Goal: Task Accomplishment & Management: Manage account settings

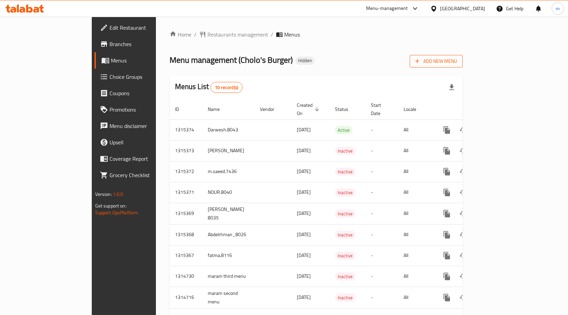
click at [457, 62] on span "Add New Menu" at bounding box center [436, 61] width 42 height 9
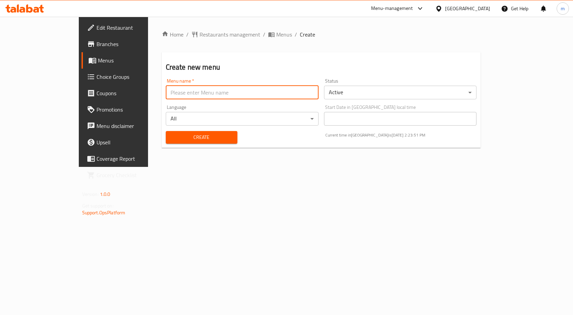
click at [166, 90] on input "text" at bounding box center [242, 93] width 153 height 14
type input "Mohamed Ashraf.8042"
click at [203, 134] on span "Create" at bounding box center [201, 137] width 61 height 9
click at [98, 59] on span "Menus" at bounding box center [133, 60] width 71 height 8
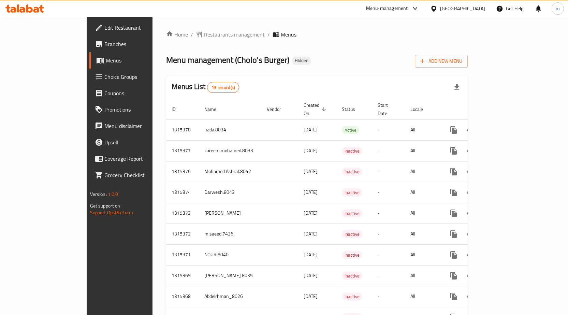
click at [104, 45] on span "Branches" at bounding box center [140, 44] width 72 height 8
click at [463, 59] on span "Add New Menu" at bounding box center [442, 61] width 42 height 9
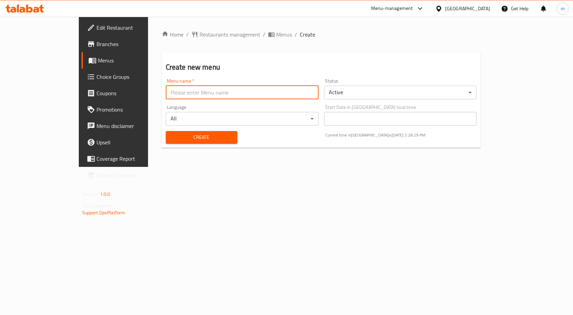
click at [237, 90] on input "text" at bounding box center [242, 93] width 153 height 14
type input "Mohamed Ashraf.8042"
click at [276, 32] on span "Menus" at bounding box center [284, 34] width 16 height 8
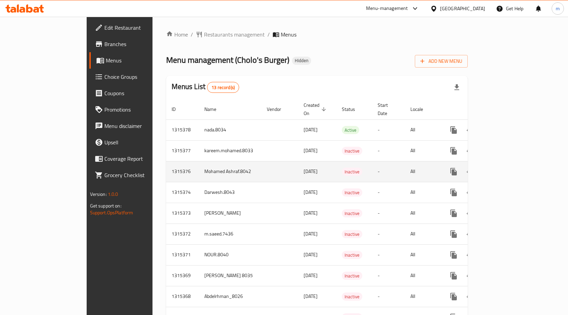
click at [199, 164] on td "Mohamed Ashraf.8042" at bounding box center [230, 171] width 62 height 21
click at [506, 169] on icon "enhanced table" at bounding box center [503, 172] width 6 height 6
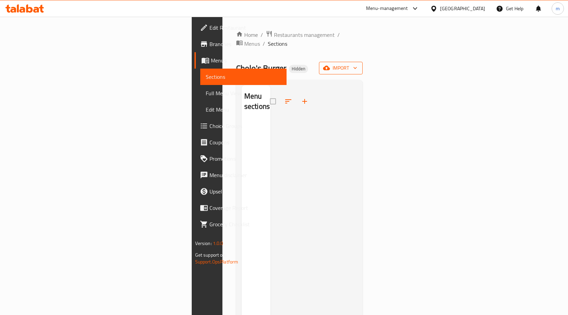
click at [357, 64] on span "import" at bounding box center [341, 68] width 33 height 9
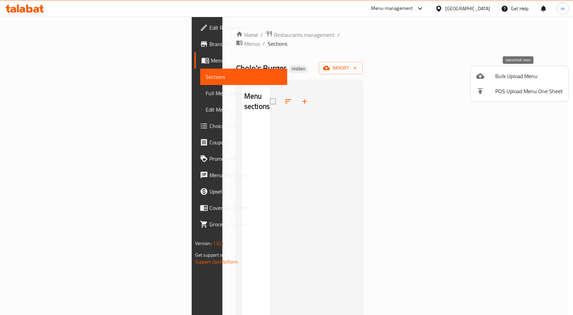
click at [522, 73] on span "Bulk Upload Menu" at bounding box center [530, 76] width 68 height 8
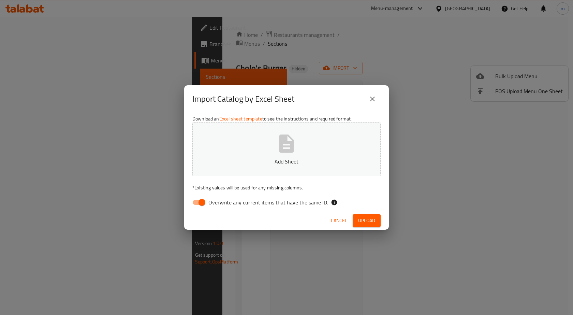
click at [202, 201] on input "Overwrite any current items that have the same ID." at bounding box center [202, 202] width 39 height 13
checkbox input "false"
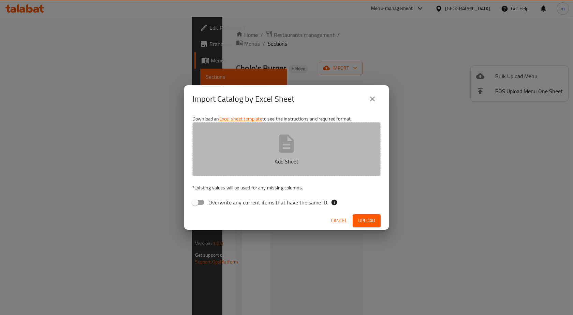
click at [273, 148] on button "Add Sheet" at bounding box center [287, 149] width 188 height 54
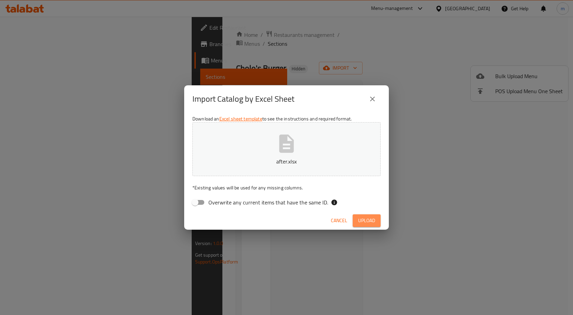
click at [366, 219] on span "Upload" at bounding box center [366, 220] width 17 height 9
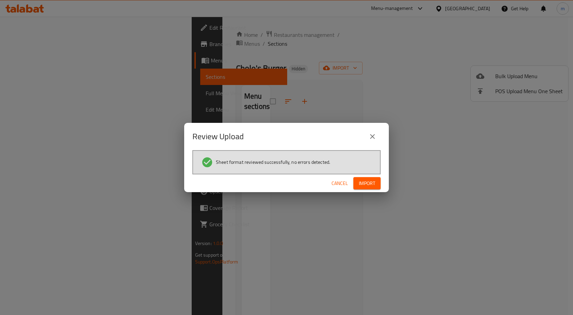
click at [364, 184] on span "Import" at bounding box center [367, 183] width 16 height 9
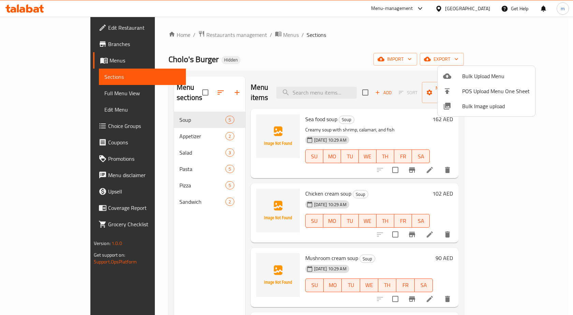
click at [46, 93] on div at bounding box center [286, 157] width 573 height 315
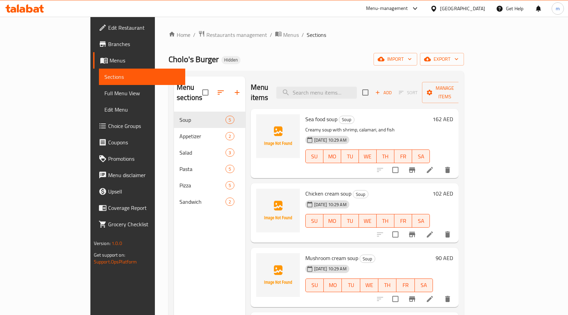
click at [104, 92] on span "Full Menu View" at bounding box center [141, 93] width 75 height 8
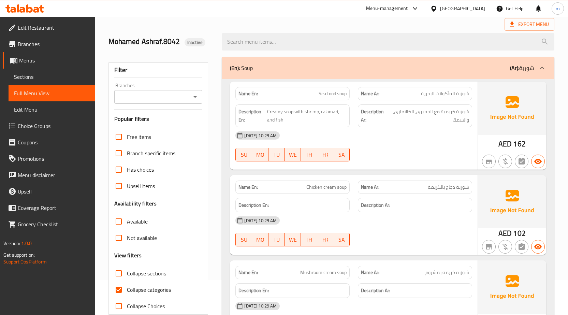
scroll to position [68, 0]
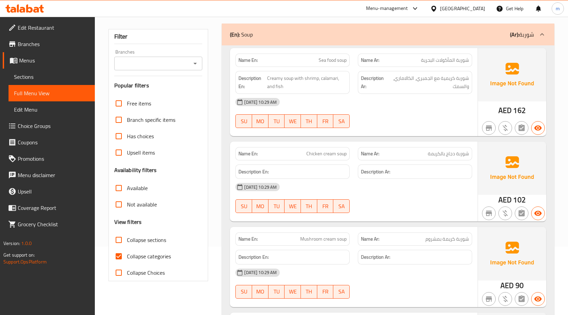
click at [120, 257] on input "Collapse categories" at bounding box center [119, 256] width 16 height 16
checkbox input "false"
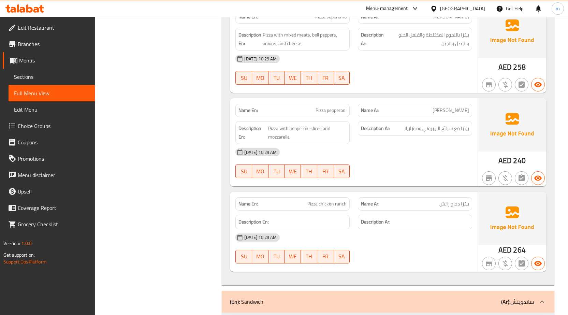
scroll to position [1963, 0]
